Goal: Navigation & Orientation: Go to known website

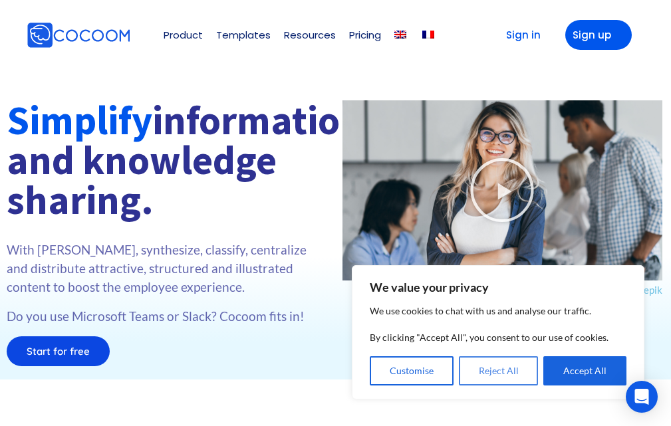
click at [489, 376] on button "Reject All" at bounding box center [499, 370] width 80 height 29
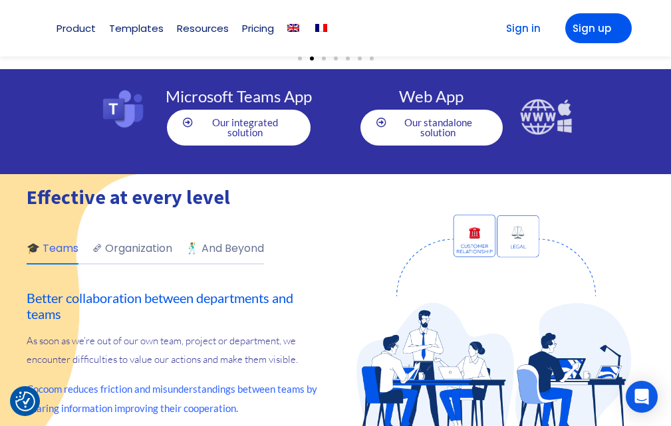
scroll to position [658, 0]
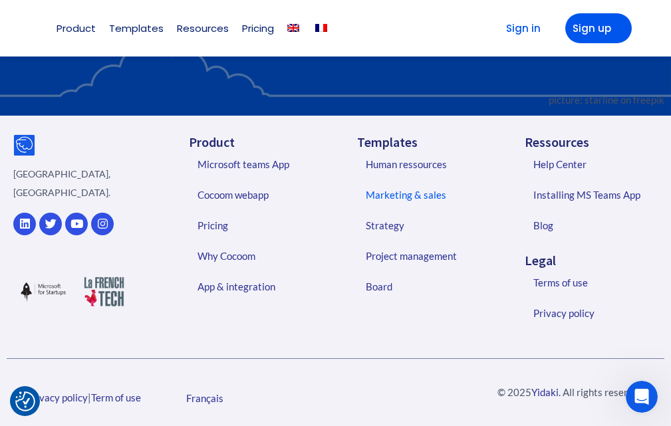
scroll to position [2802, 0]
click at [25, 218] on icon at bounding box center [24, 223] width 11 height 11
